Goal: Find specific page/section: Find specific page/section

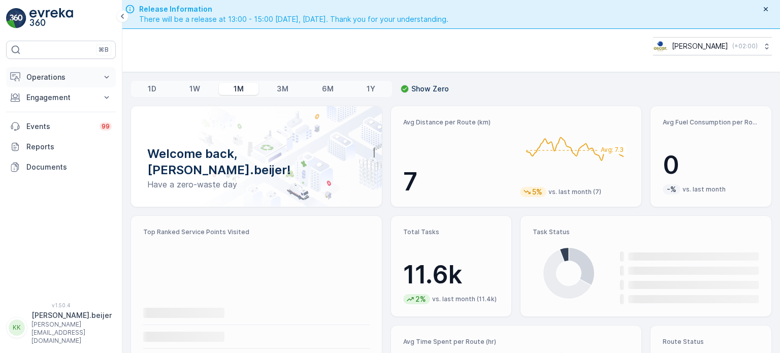
click at [112, 78] on button "Operations" at bounding box center [61, 77] width 110 height 20
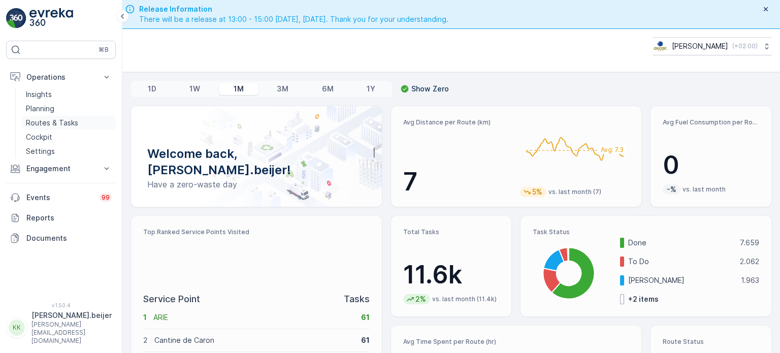
click at [57, 123] on p "Routes & Tasks" at bounding box center [52, 123] width 52 height 10
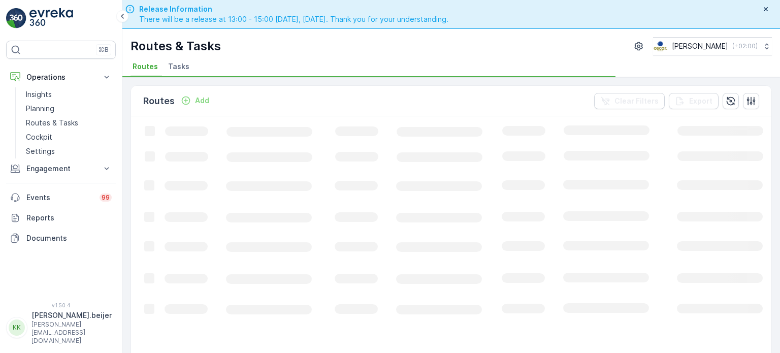
click at [171, 68] on span "Tasks" at bounding box center [178, 66] width 21 height 10
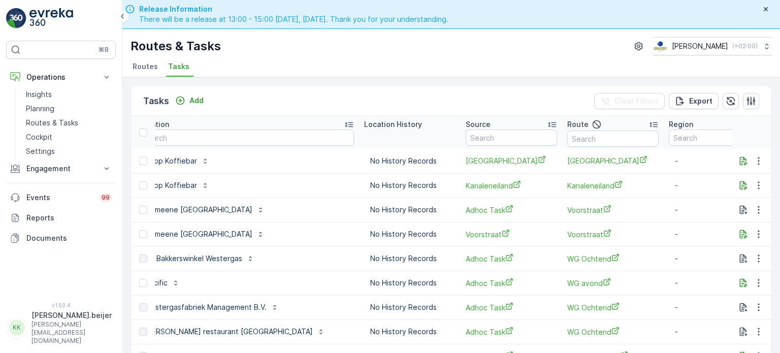
scroll to position [0, 857]
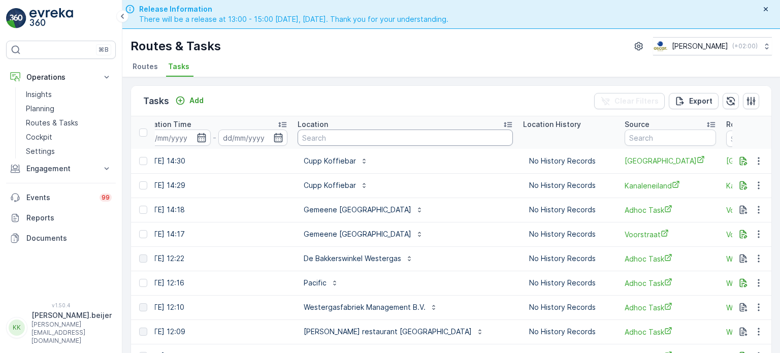
click at [306, 142] on input "text" at bounding box center [404, 137] width 215 height 16
type input "den [PERSON_NAME]"
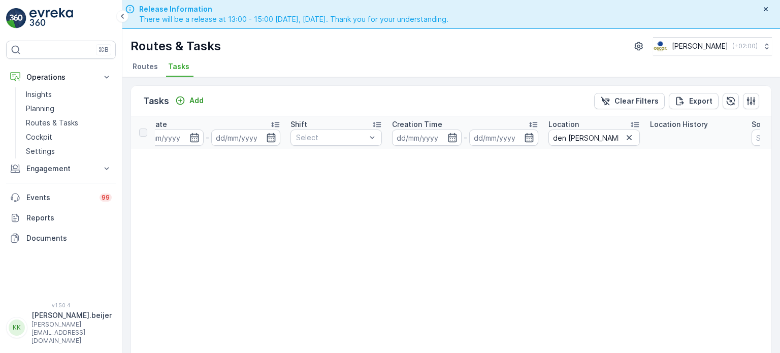
scroll to position [0, 738]
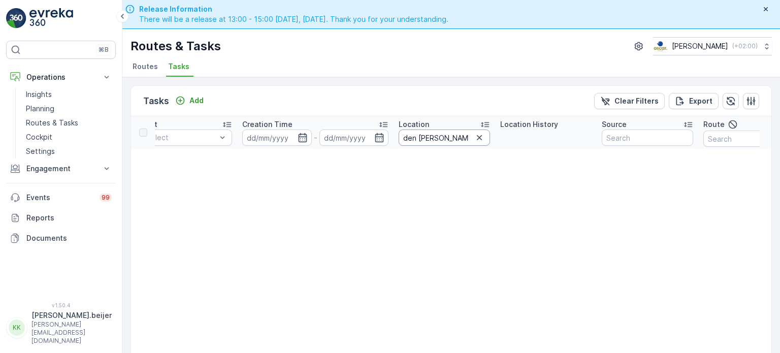
click at [419, 142] on input "den [PERSON_NAME]" at bounding box center [444, 137] width 91 height 16
type input "veolia"
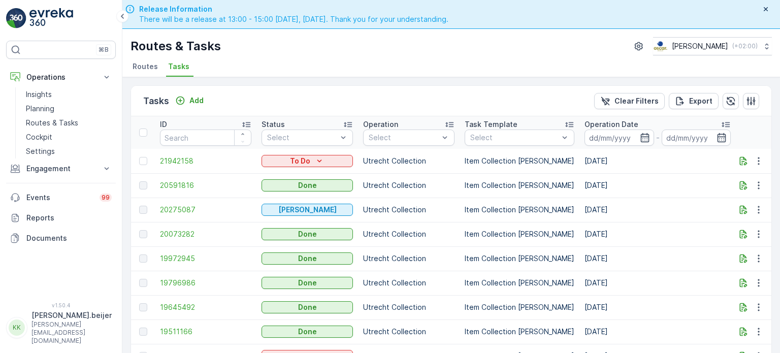
click at [225, 167] on td "21942158" at bounding box center [206, 161] width 102 height 24
